Goal: Task Accomplishment & Management: Manage account settings

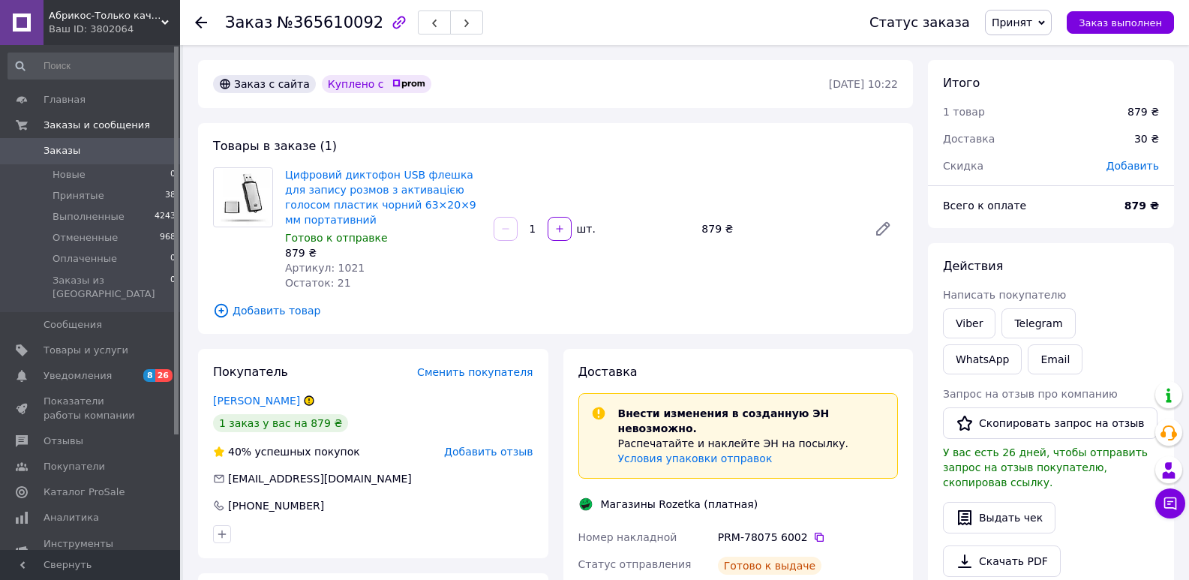
click at [56, 151] on span "Заказы" at bounding box center [61, 150] width 37 height 13
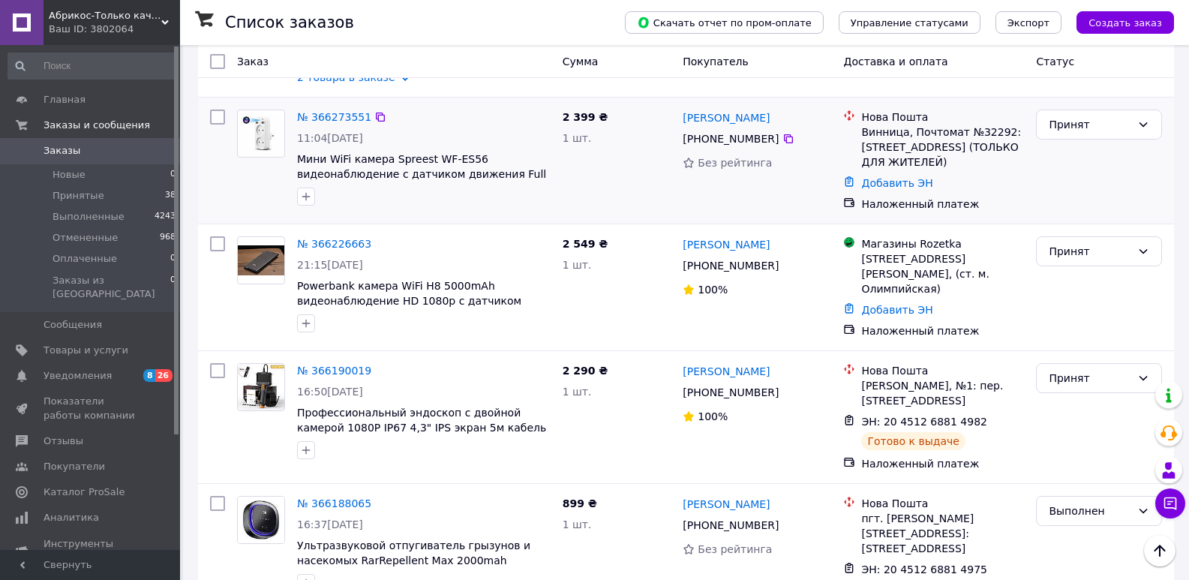
scroll to position [500, 0]
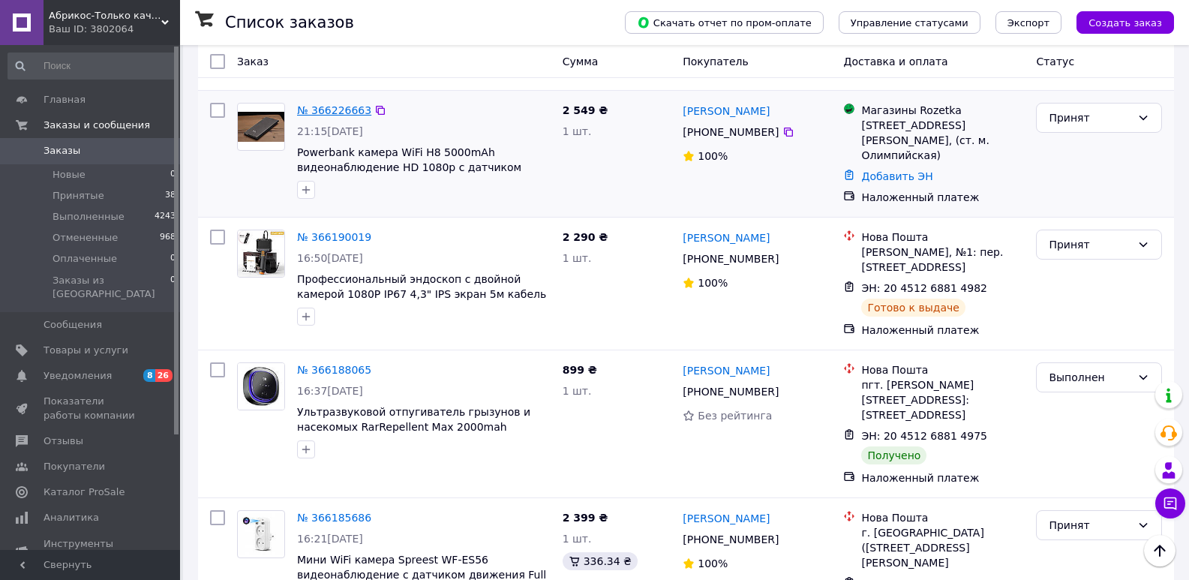
click at [344, 104] on link "№ 366226663" at bounding box center [334, 110] width 74 height 12
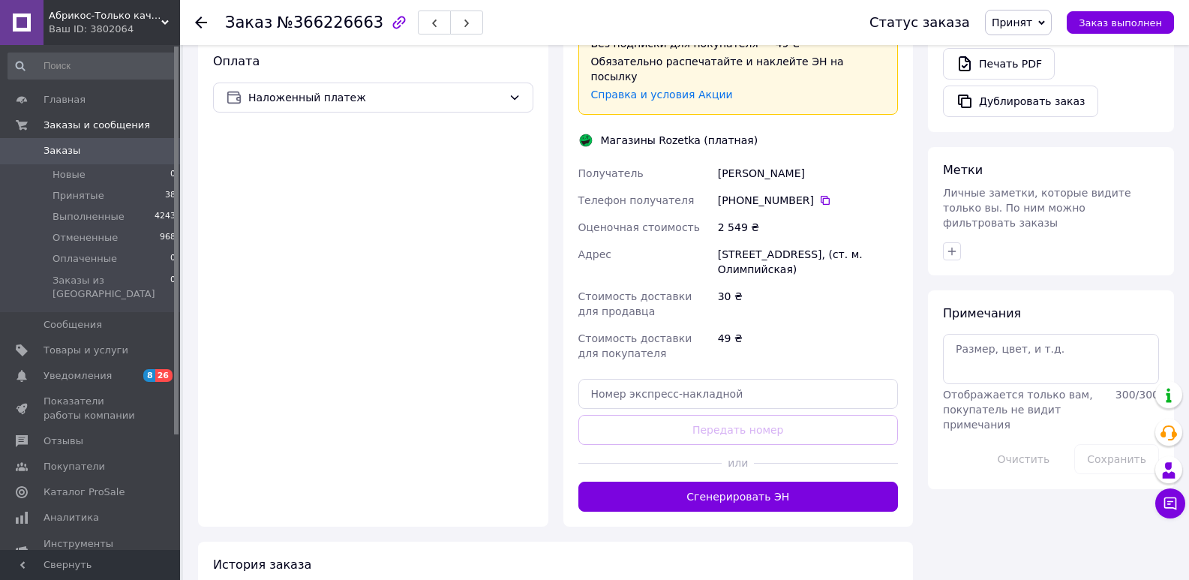
scroll to position [607, 0]
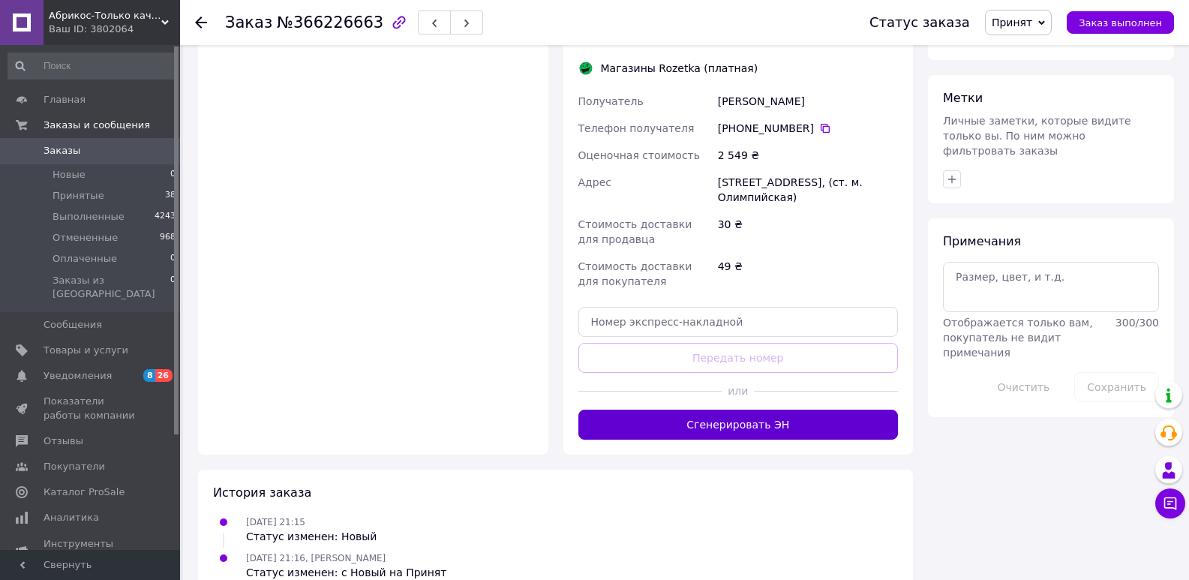
click at [709, 409] on button "Сгенерировать ЭН" at bounding box center [738, 424] width 320 height 30
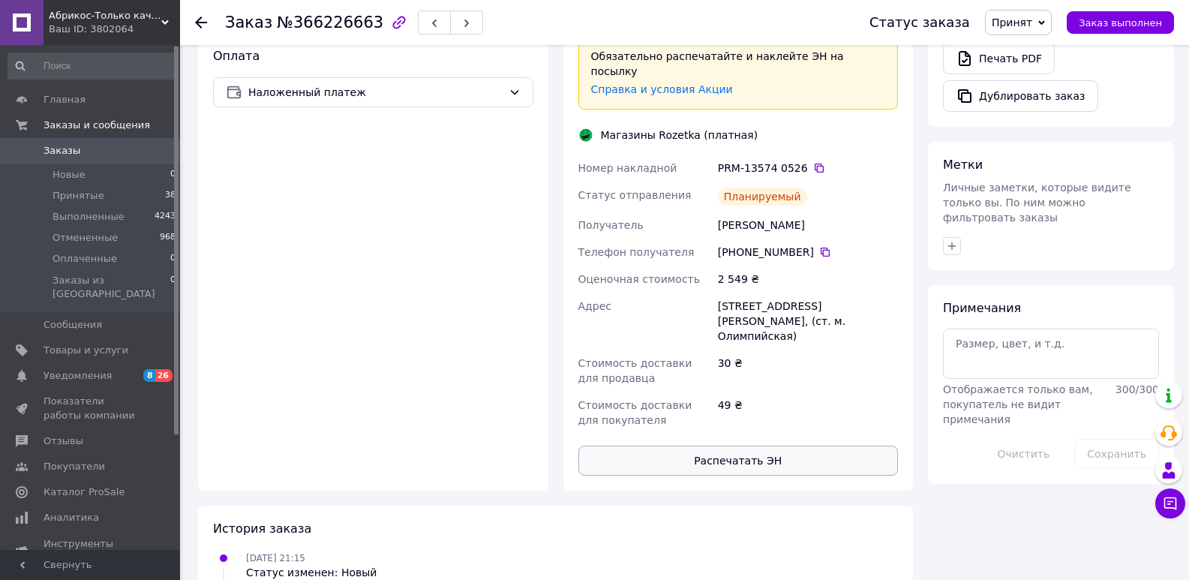
scroll to position [597, 0]
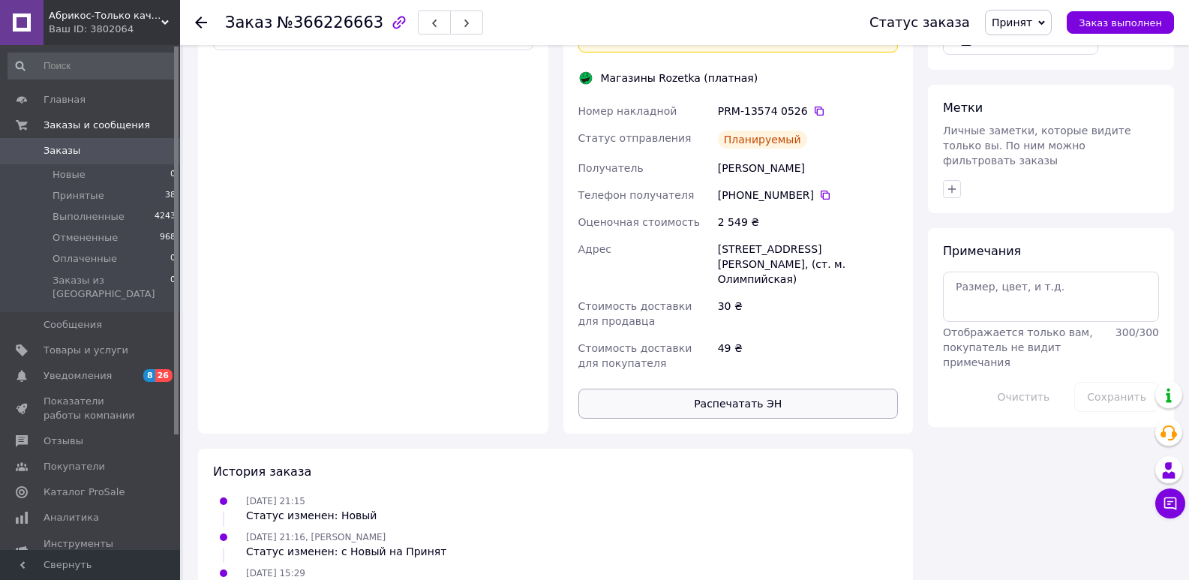
click at [732, 388] on button "Распечатать ЭН" at bounding box center [738, 403] width 320 height 30
